Goal: Task Accomplishment & Management: Complete application form

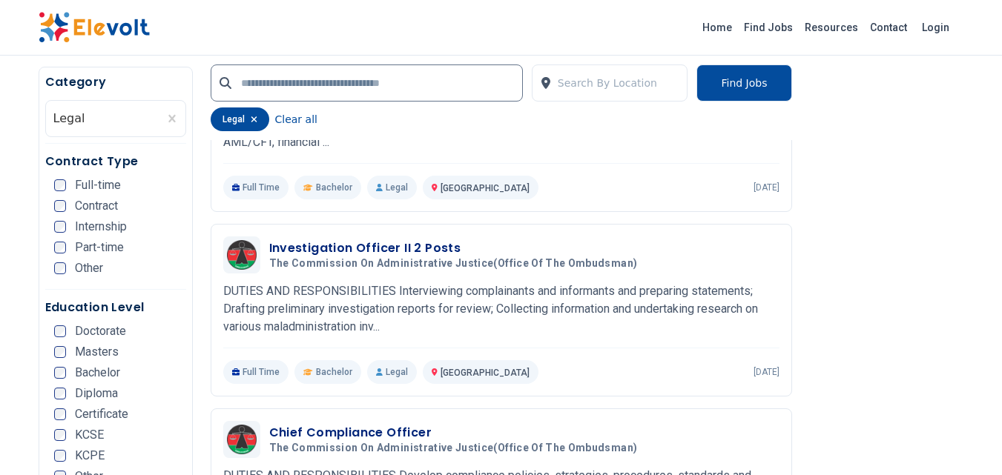
scroll to position [500, 0]
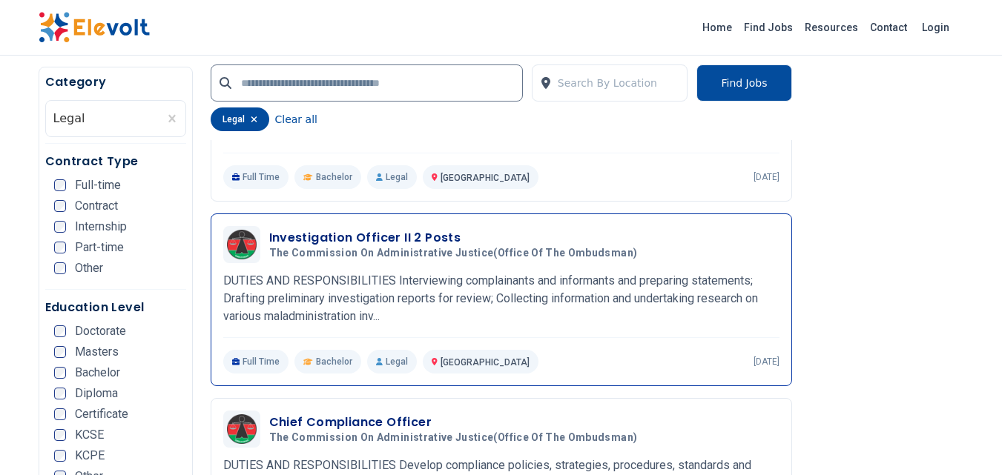
click at [357, 237] on h3 "Investigation Officer II 2 Posts" at bounding box center [456, 238] width 374 height 18
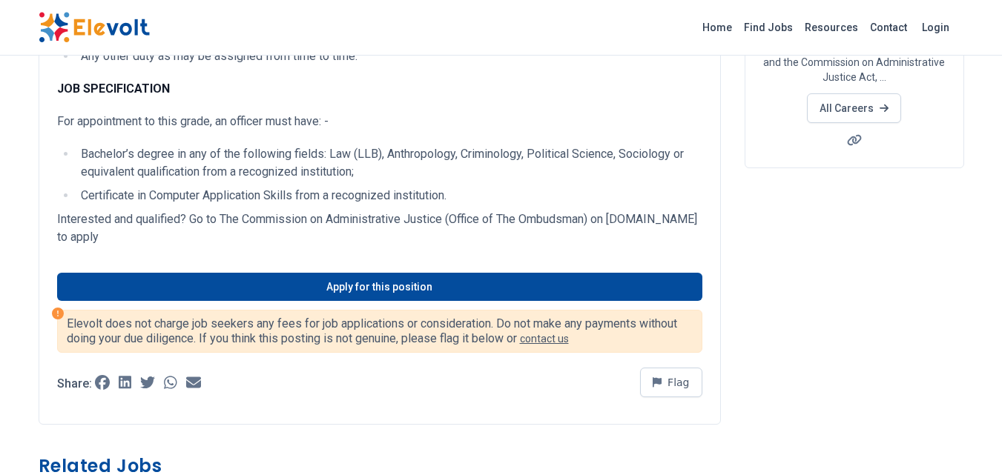
scroll to position [291, 0]
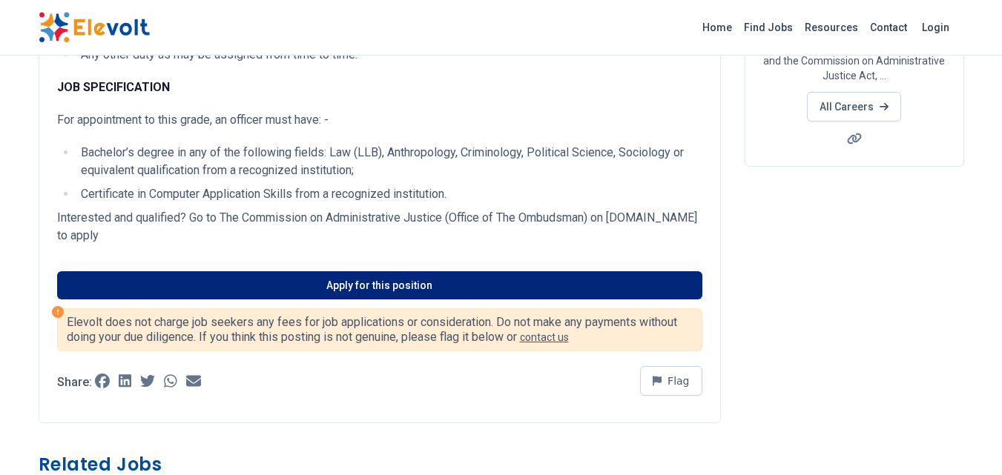
click at [354, 289] on link "Apply for this position" at bounding box center [379, 285] width 645 height 28
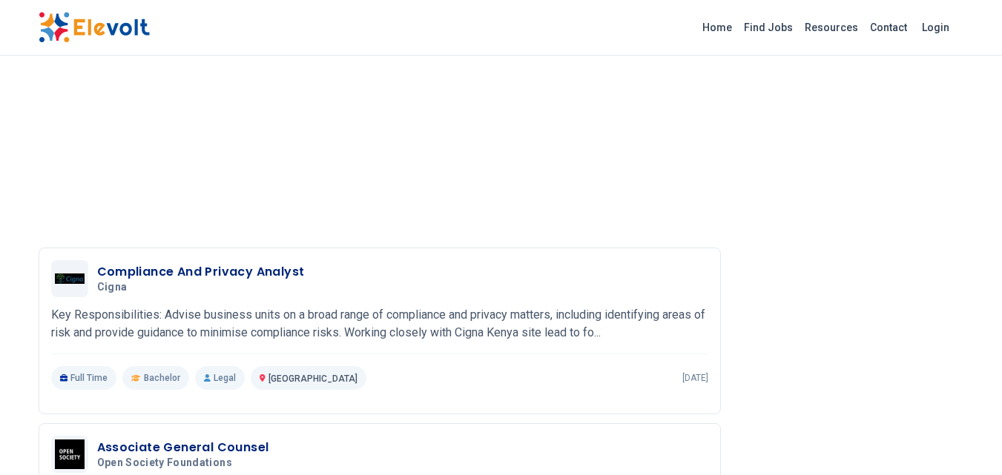
scroll to position [1275, 0]
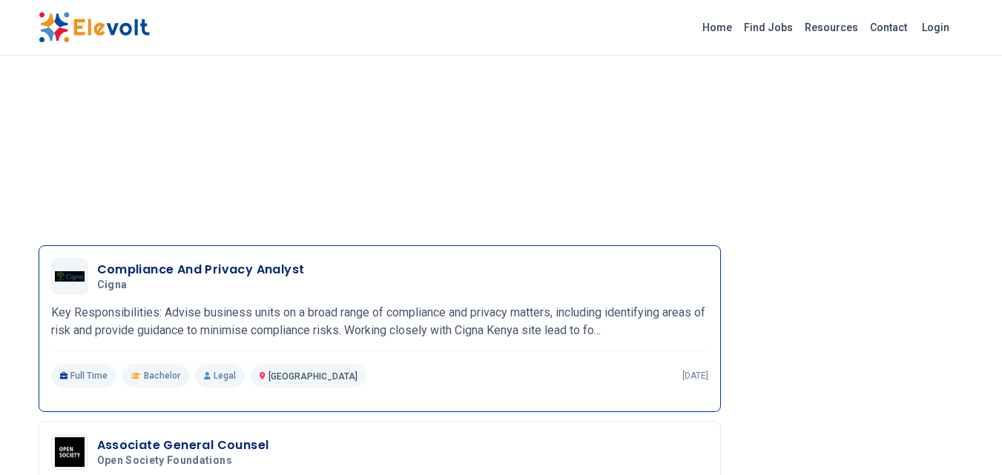
click at [153, 265] on h3 "Compliance And Privacy Analyst" at bounding box center [201, 270] width 208 height 18
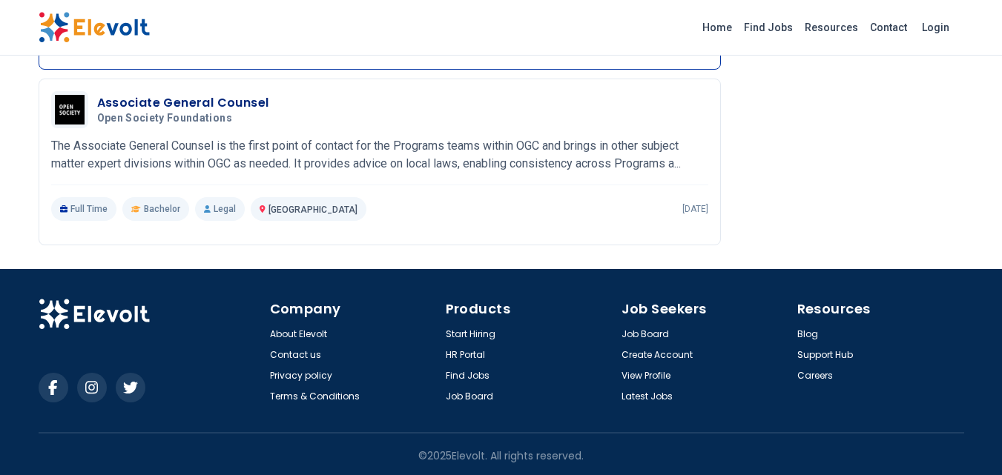
scroll to position [1621, 0]
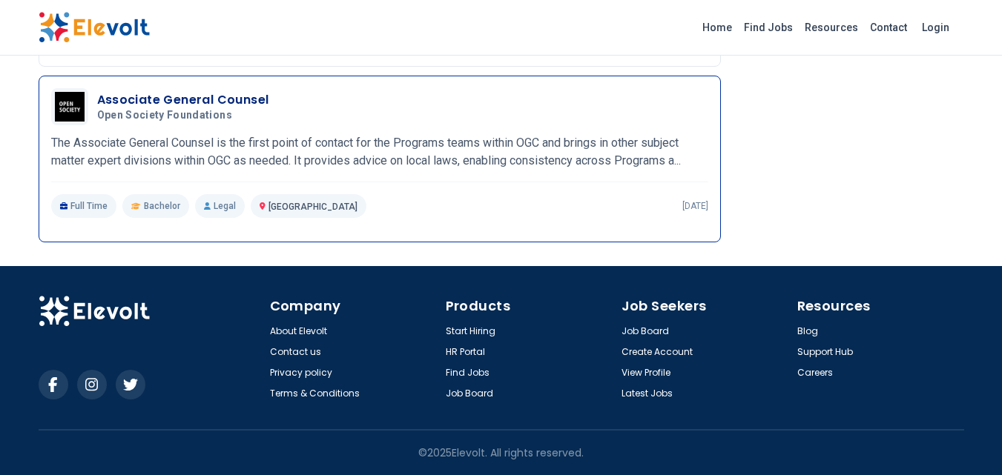
click at [164, 96] on h3 "Associate General Counsel" at bounding box center [183, 100] width 172 height 18
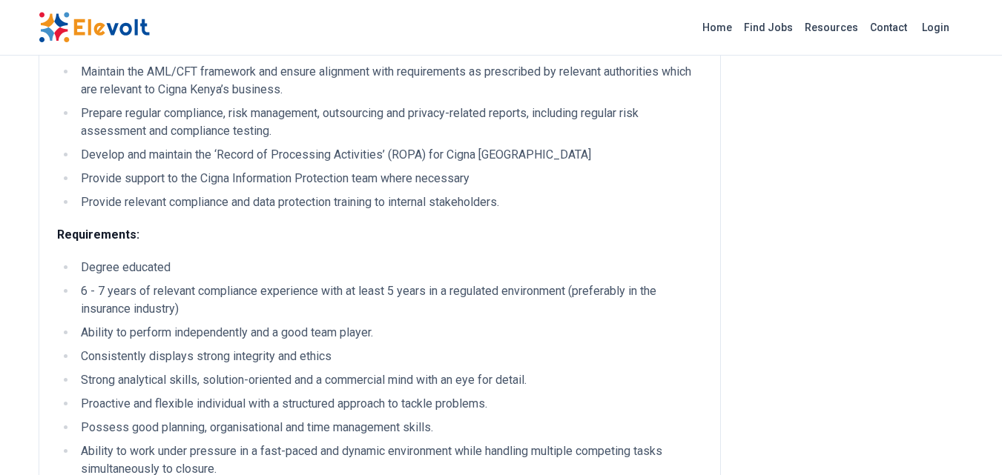
scroll to position [609, 0]
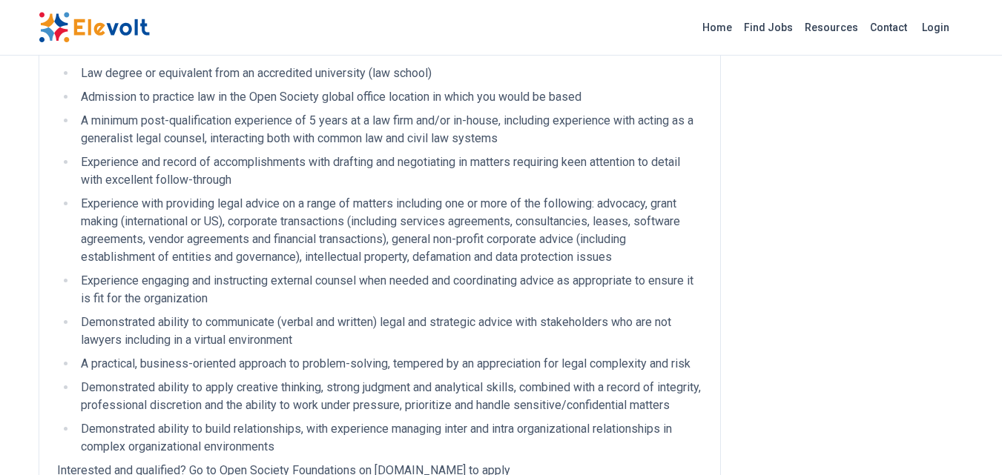
scroll to position [589, 0]
